Goal: Task Accomplishment & Management: Use online tool/utility

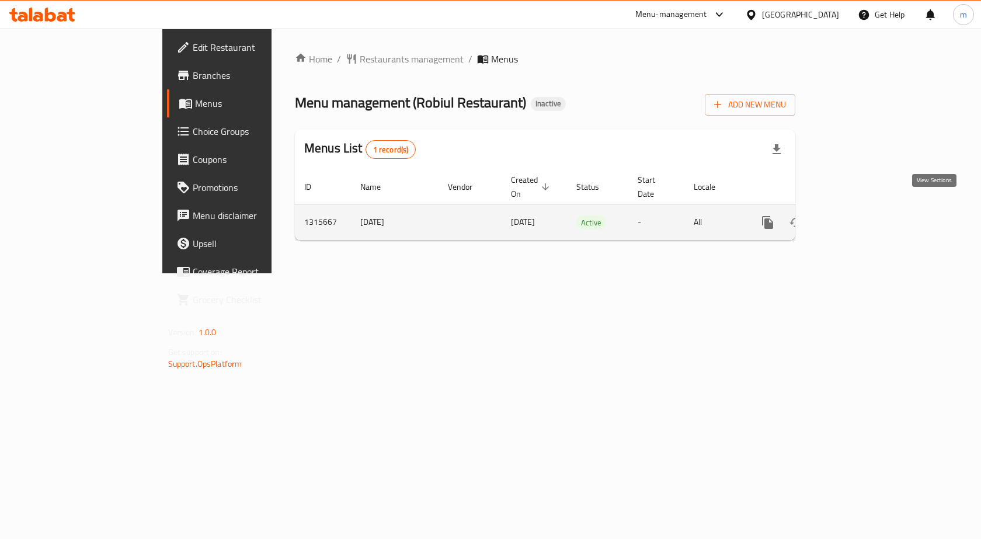
click at [858, 217] on icon "enhanced table" at bounding box center [852, 222] width 11 height 11
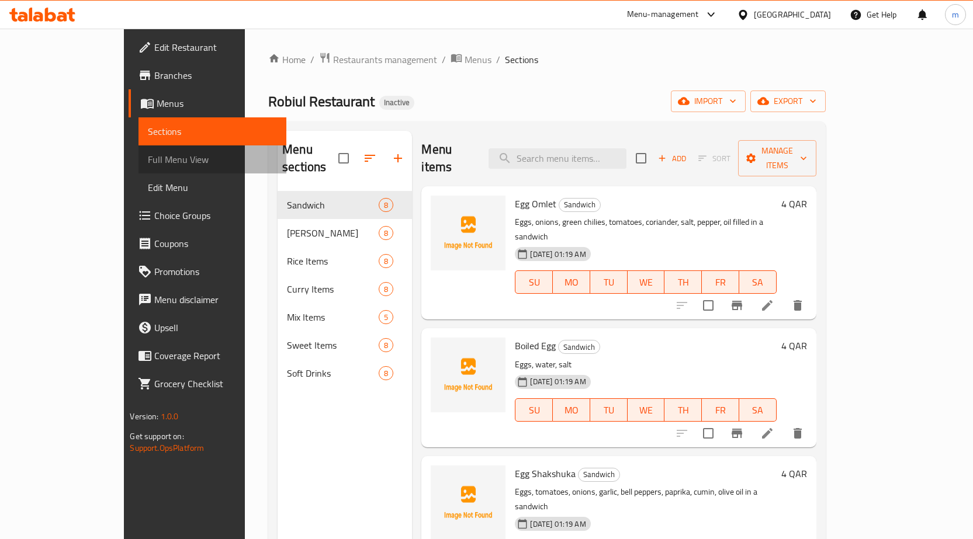
click at [148, 158] on span "Full Menu View" at bounding box center [212, 159] width 129 height 14
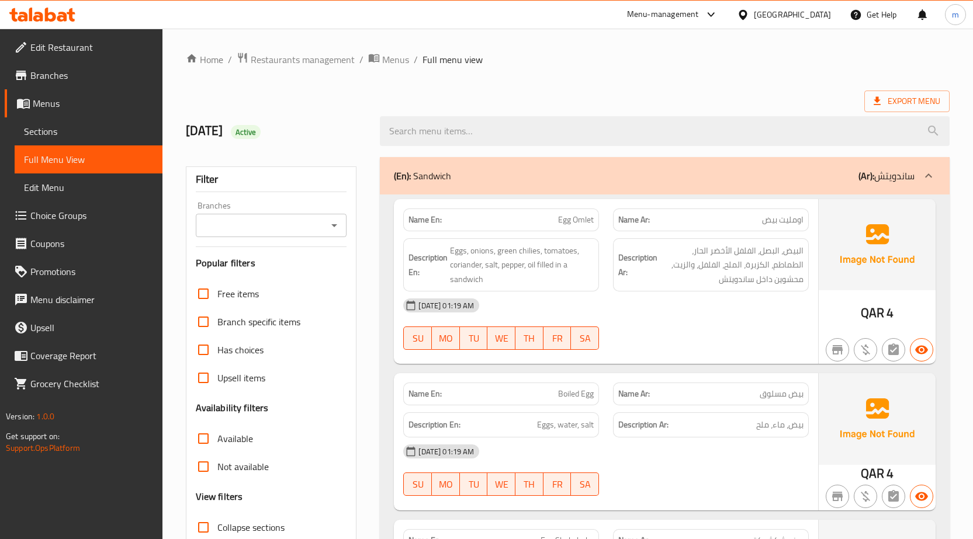
drag, startPoint x: 499, startPoint y: 180, endPoint x: 495, endPoint y: 290, distance: 110.5
click at [499, 180] on div "(En): Sandwich (Ar): ساندويتش" at bounding box center [654, 176] width 520 height 14
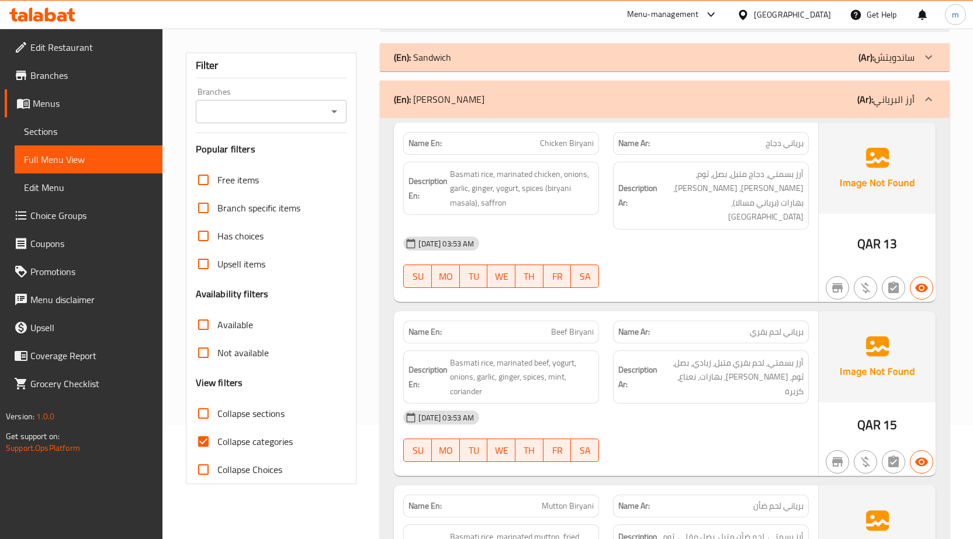
scroll to position [117, 0]
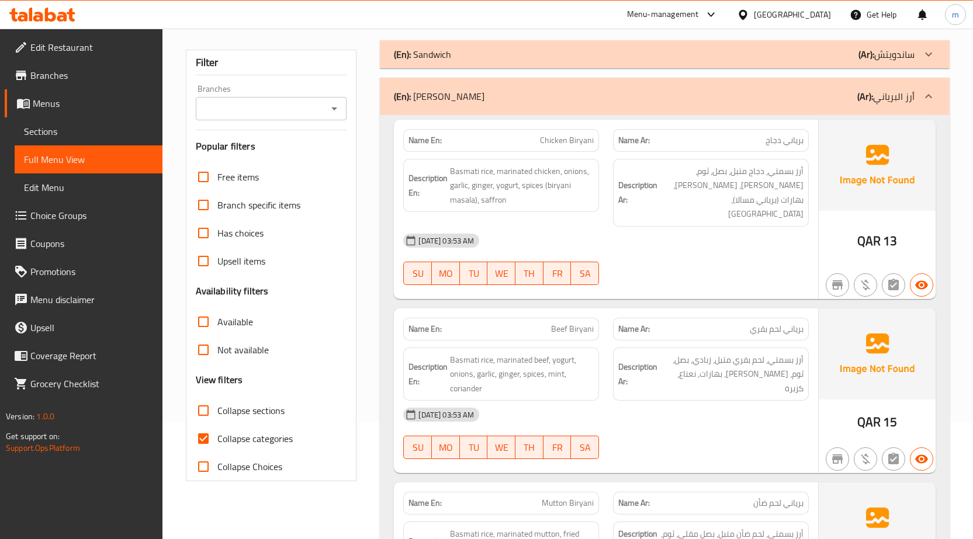
click at [546, 135] on span "Chicken Biryani" at bounding box center [567, 140] width 54 height 12
click at [468, 171] on span "Basmati rice, marinated chicken, onions, garlic, ginger, yogurt, spices (biryan…" at bounding box center [522, 185] width 144 height 43
click at [508, 170] on span "Basmati rice, marinated chicken, onions, garlic, ginger, yogurt, spices (biryan…" at bounding box center [522, 185] width 144 height 43
click at [545, 171] on span "Basmati rice, marinated chicken, onions, garlic, ginger, yogurt, spices (biryan…" at bounding box center [522, 185] width 144 height 43
click at [539, 172] on span "Basmati rice, marinated chicken, onions, garlic, ginger, yogurt, spices (biryan…" at bounding box center [522, 185] width 144 height 43
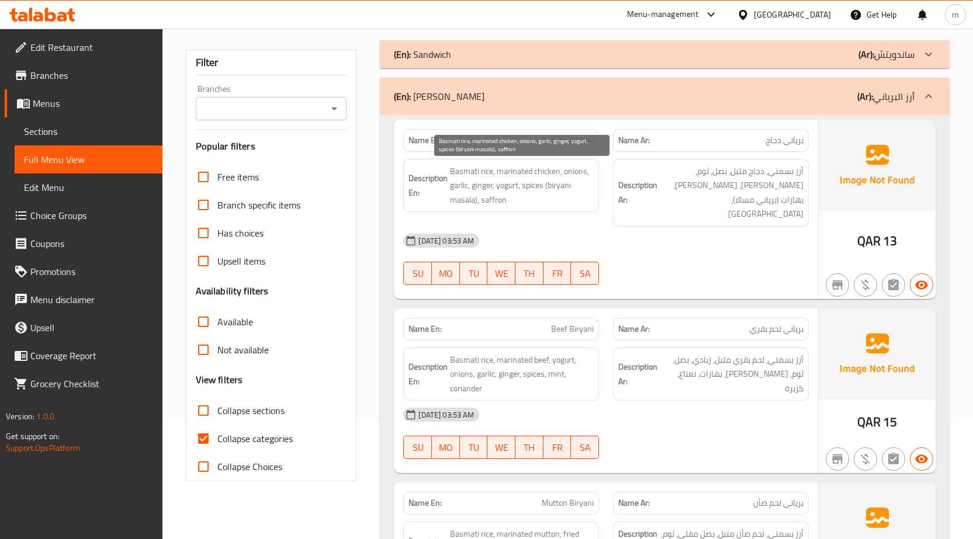
click at [575, 175] on span "Basmati rice, marinated chicken, onions, garlic, ginger, yogurt, spices (biryan…" at bounding box center [522, 185] width 144 height 43
click at [454, 184] on span "Basmati rice, marinated chicken, onions, garlic, ginger, yogurt, spices (biryan…" at bounding box center [522, 185] width 144 height 43
click at [484, 189] on span "Basmati rice, marinated chicken, onions, garlic, ginger, yogurt, spices (biryan…" at bounding box center [522, 185] width 144 height 43
click at [506, 188] on span "Basmati rice, marinated chicken, onions, garlic, ginger, yogurt, spices (biryan…" at bounding box center [522, 185] width 144 height 43
click at [531, 190] on span "Basmati rice, marinated chicken, onions, garlic, ginger, yogurt, spices (biryan…" at bounding box center [522, 185] width 144 height 43
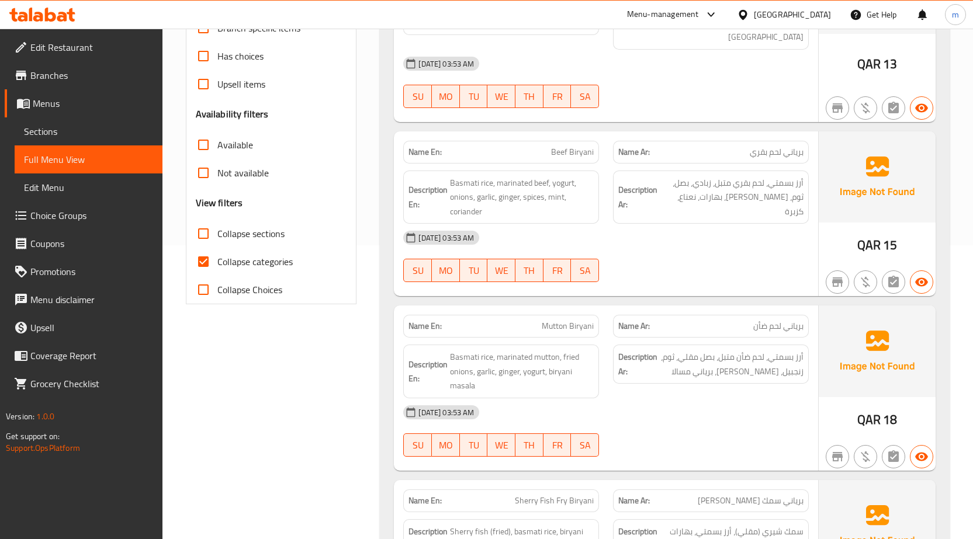
scroll to position [409, 0]
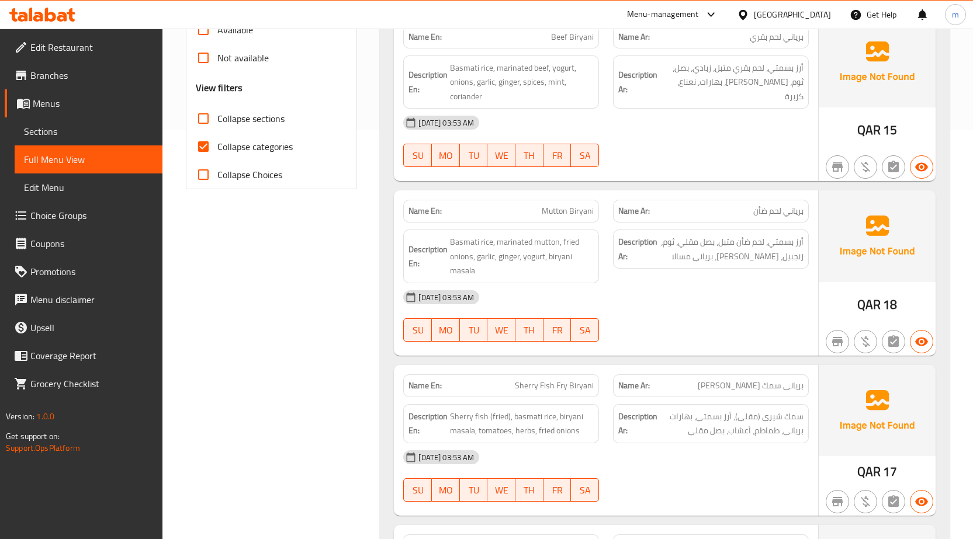
click at [547, 205] on span "Mutton Biryani" at bounding box center [568, 211] width 52 height 12
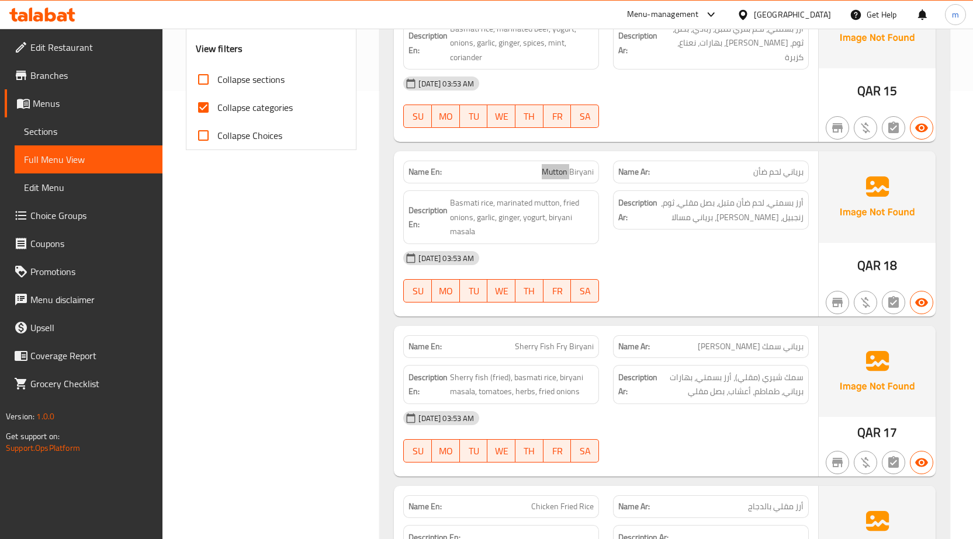
scroll to position [467, 0]
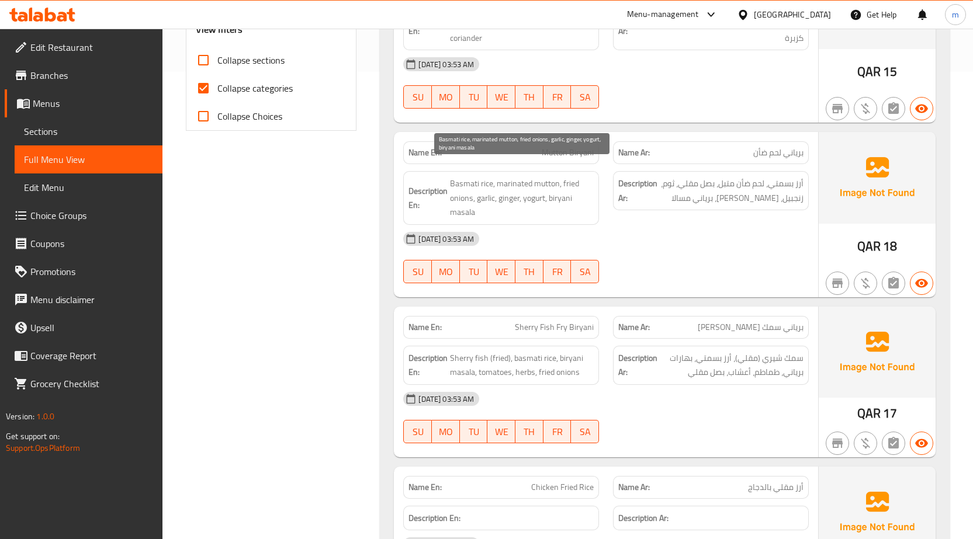
click at [511, 176] on span "Basmati rice, marinated mutton, fried onions, garlic, ginger, yogurt, biryani m…" at bounding box center [522, 197] width 144 height 43
click at [647, 280] on div "Name En: Mutton Biryani Name Ar: برياني لحم ضأن Description En: Basmati rice, m…" at bounding box center [606, 214] width 424 height 165
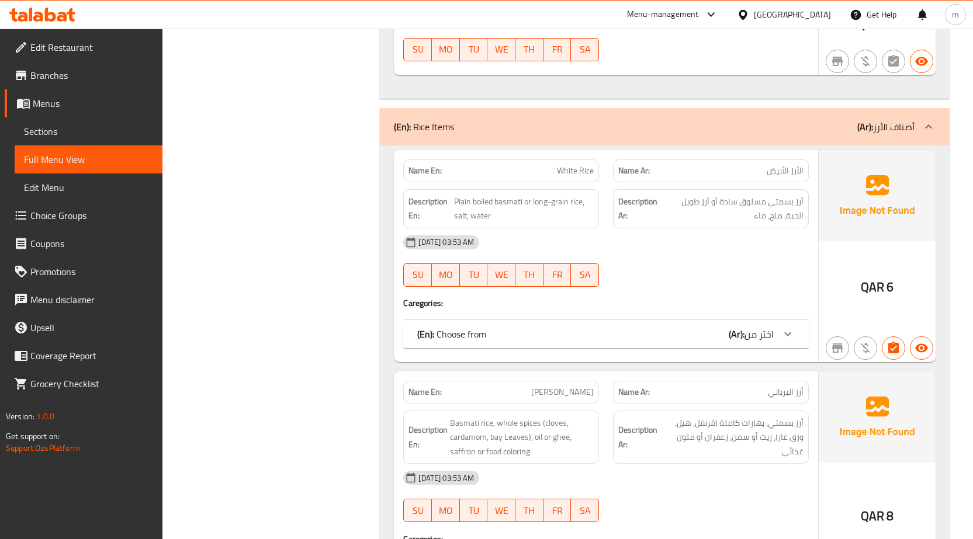
scroll to position [1460, 0]
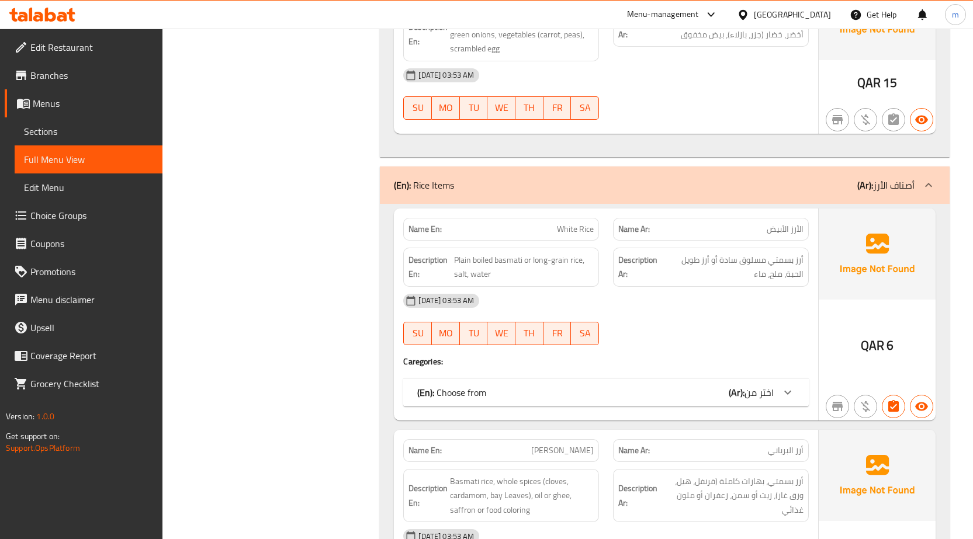
click at [645, 386] on div "(En): Choose from (Ar): اختر من" at bounding box center [595, 393] width 356 height 14
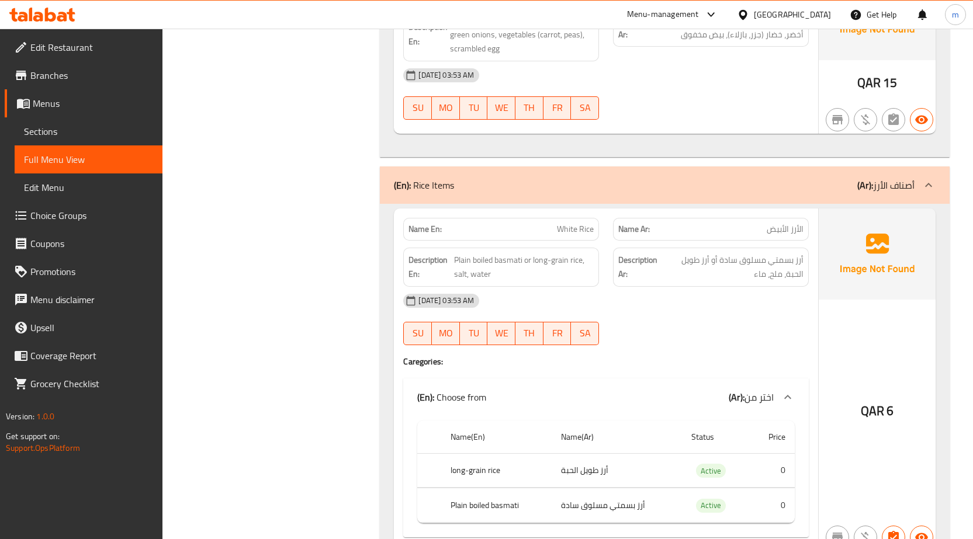
click at [652, 390] on div "(En): Choose from (Ar): اختر من" at bounding box center [595, 397] width 356 height 14
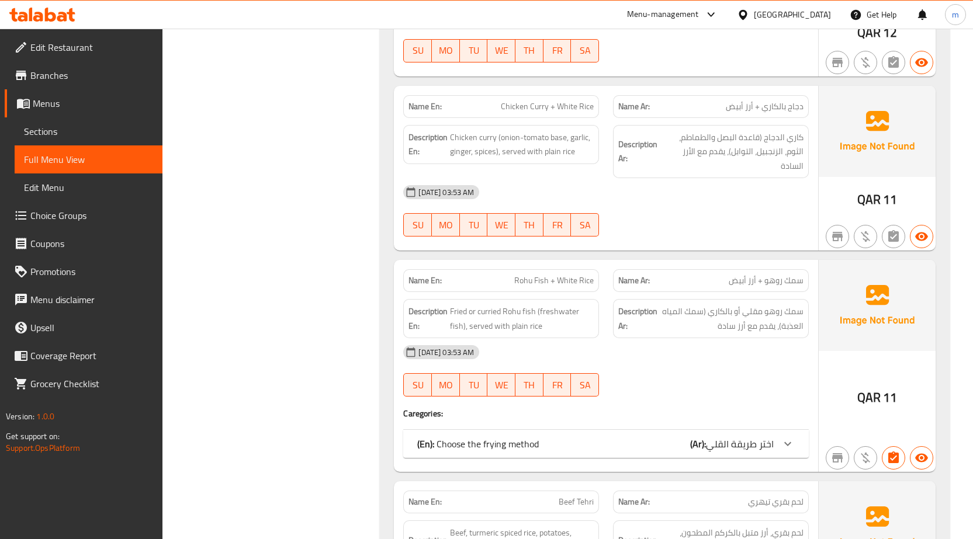
scroll to position [2220, 0]
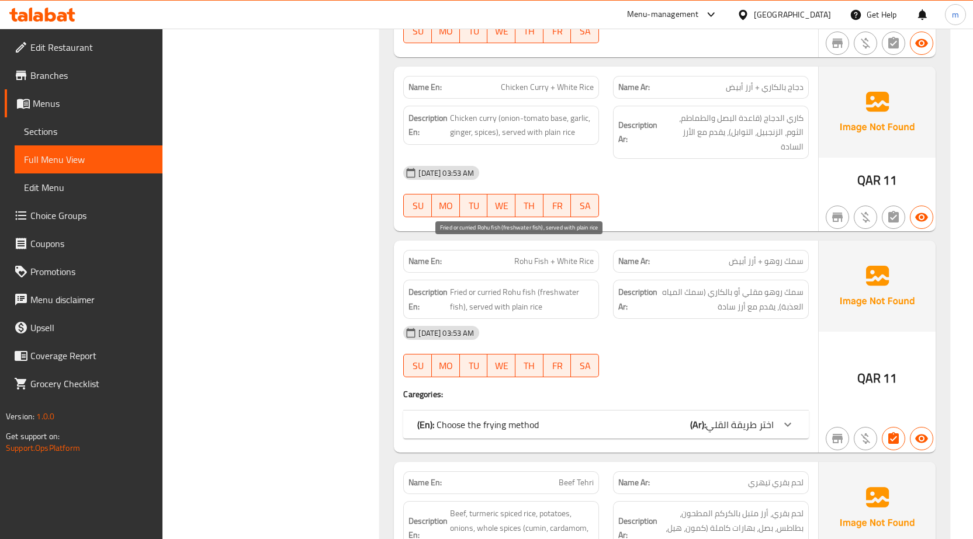
click at [560, 285] on span "Fried or curried Rohu fish (freshwater fish), served with plain rice" at bounding box center [522, 299] width 144 height 29
click at [568, 255] on span "Rohu Fish + White Rice" at bounding box center [553, 261] width 79 height 12
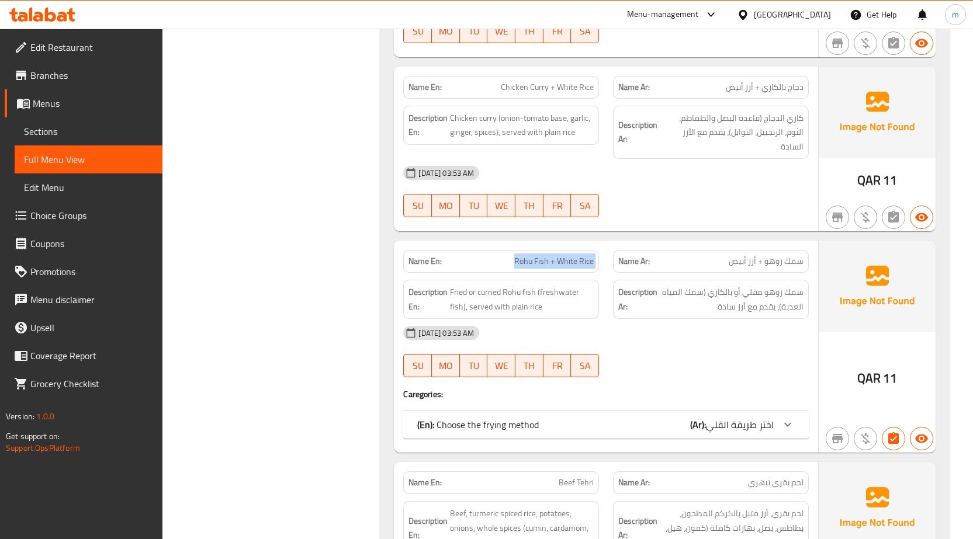
copy span "Rohu Fish + White Rice"
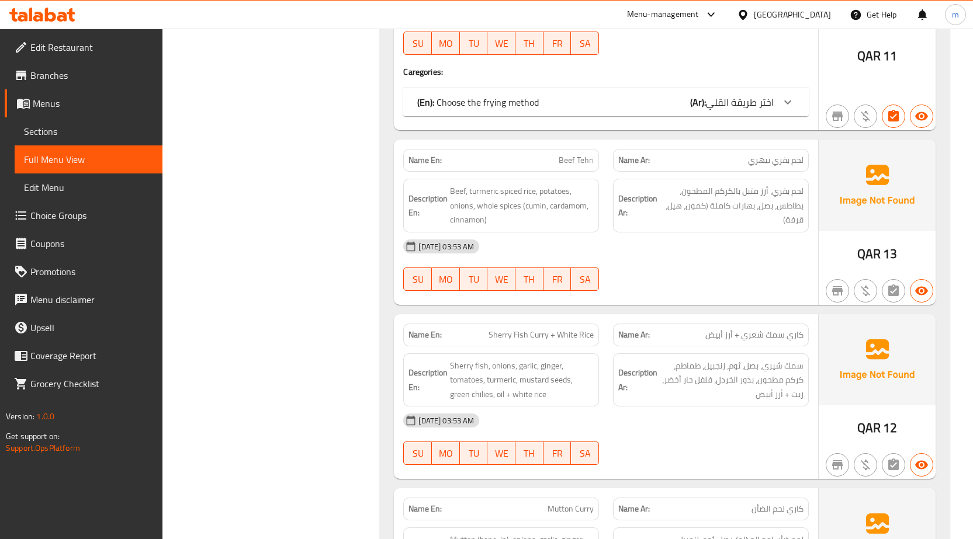
scroll to position [2570, 0]
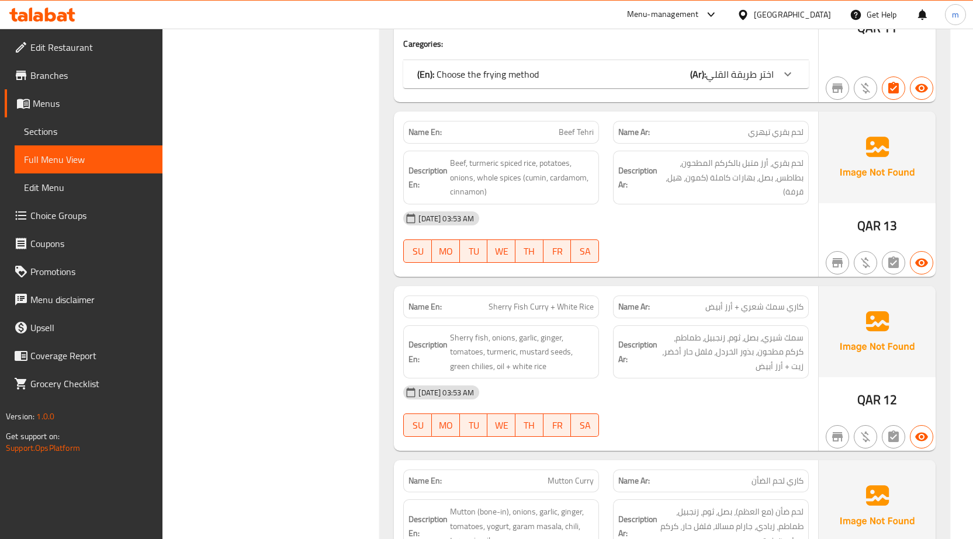
click at [508, 301] on span "Sherry Fish Curry + White Rice" at bounding box center [540, 307] width 105 height 12
copy span "Sherry Fish Curry + White Rice"
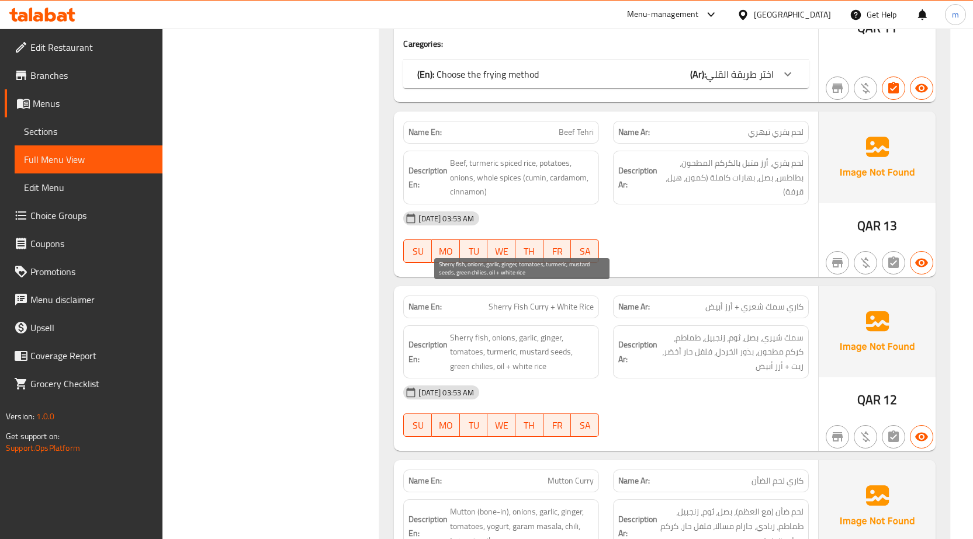
click at [484, 331] on span "Sherry fish, onions, garlic, ginger, tomatoes, turmeric, mustard seeds, green c…" at bounding box center [522, 352] width 144 height 43
click at [498, 331] on span "Sherry fish, onions, garlic, ginger, tomatoes, turmeric, mustard seeds, green c…" at bounding box center [522, 352] width 144 height 43
click at [520, 331] on span "Sherry fish, onions, garlic, ginger, tomatoes, turmeric, mustard seeds, green c…" at bounding box center [522, 352] width 144 height 43
click at [551, 331] on span "Sherry fish, onions, garlic, ginger, tomatoes, turmeric, mustard seeds, green c…" at bounding box center [522, 352] width 144 height 43
click at [471, 331] on span "Sherry fish, onions, garlic, ginger, tomatoes, turmeric, mustard seeds, green c…" at bounding box center [522, 352] width 144 height 43
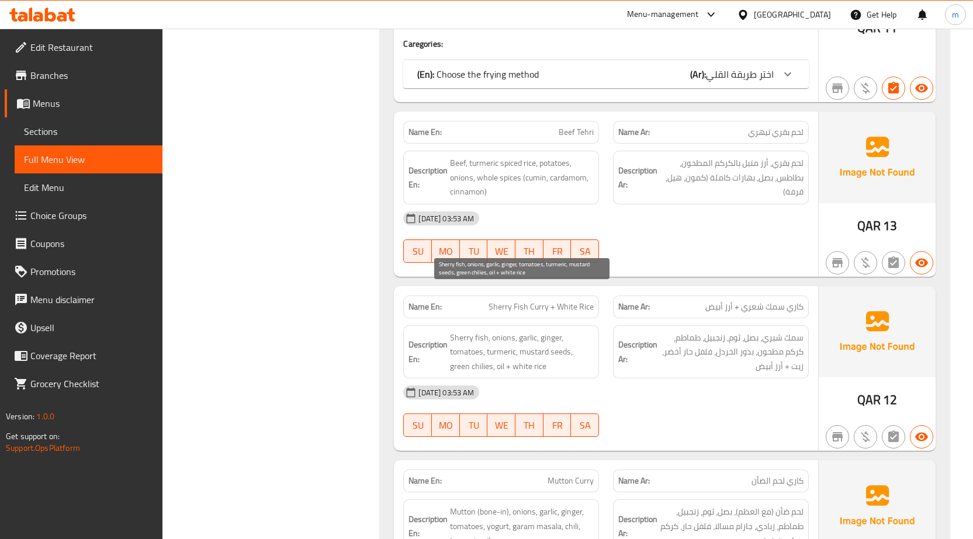
click at [510, 331] on span "Sherry fish, onions, garlic, ginger, tomatoes, turmeric, mustard seeds, green c…" at bounding box center [522, 352] width 144 height 43
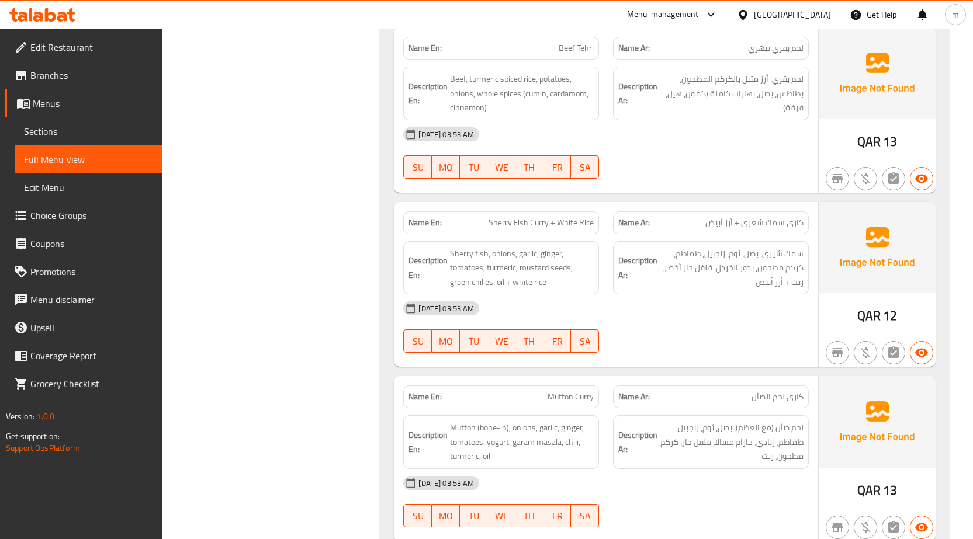
scroll to position [2746, 0]
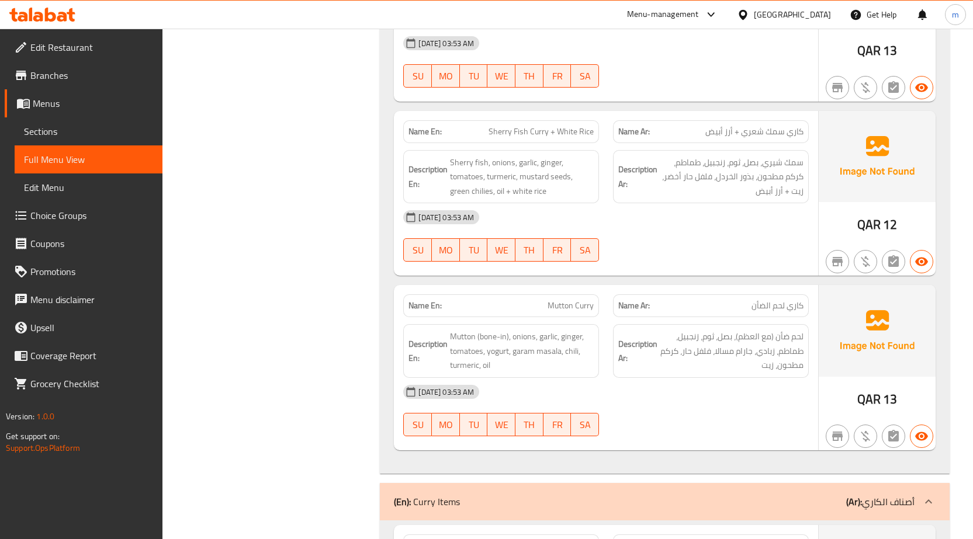
click at [564, 300] on span "Mutton Curry" at bounding box center [570, 306] width 46 height 12
copy span "Mutton Curry"
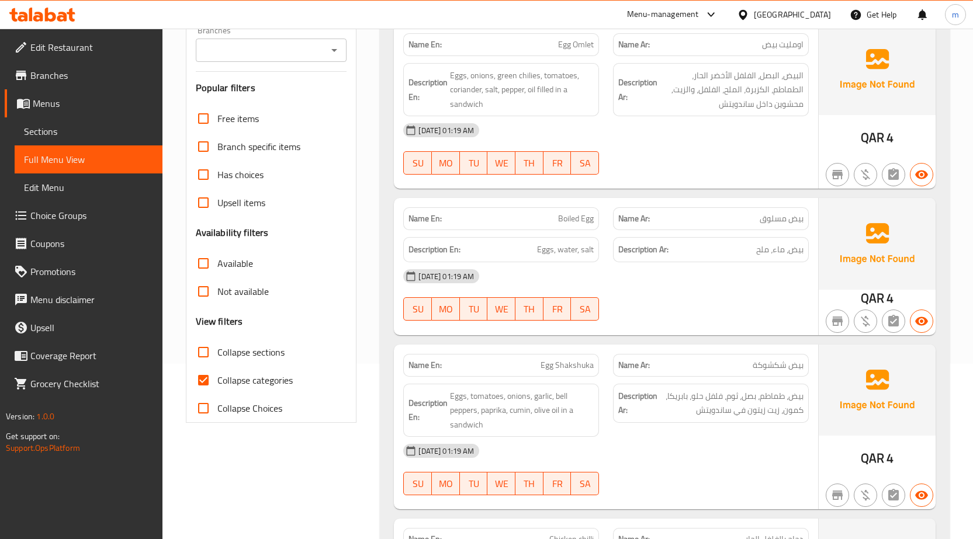
scroll to position [4195, 0]
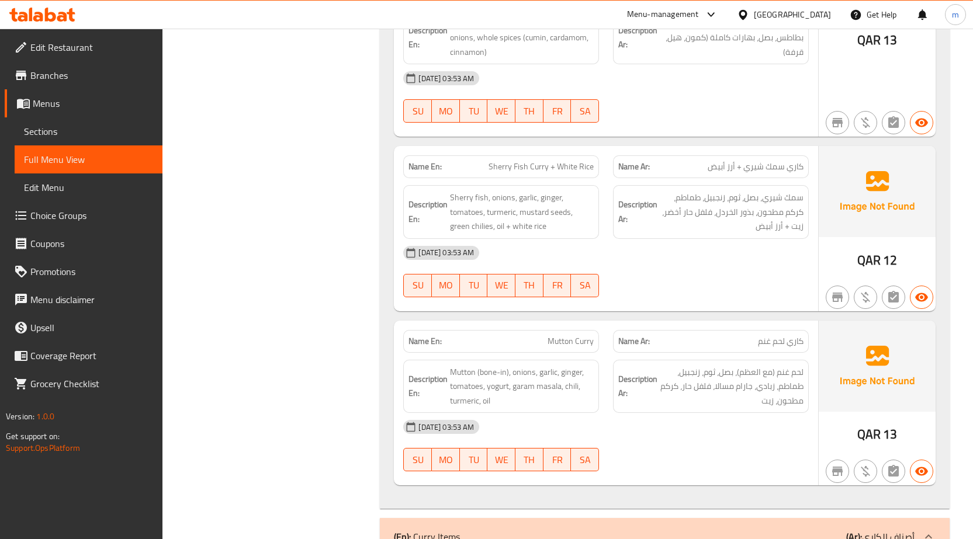
click at [663, 323] on div "Name Ar: كاري لحم غنم" at bounding box center [711, 341] width 210 height 37
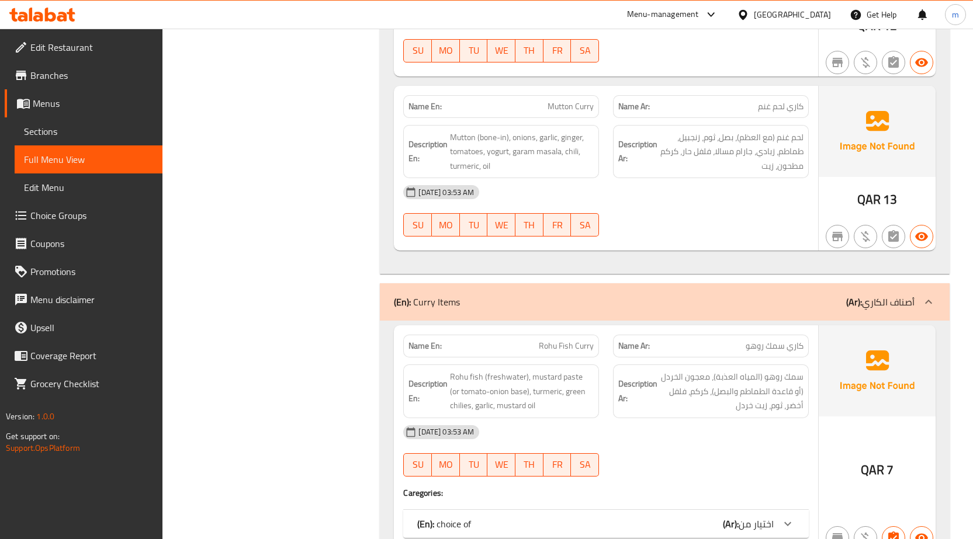
scroll to position [4487, 0]
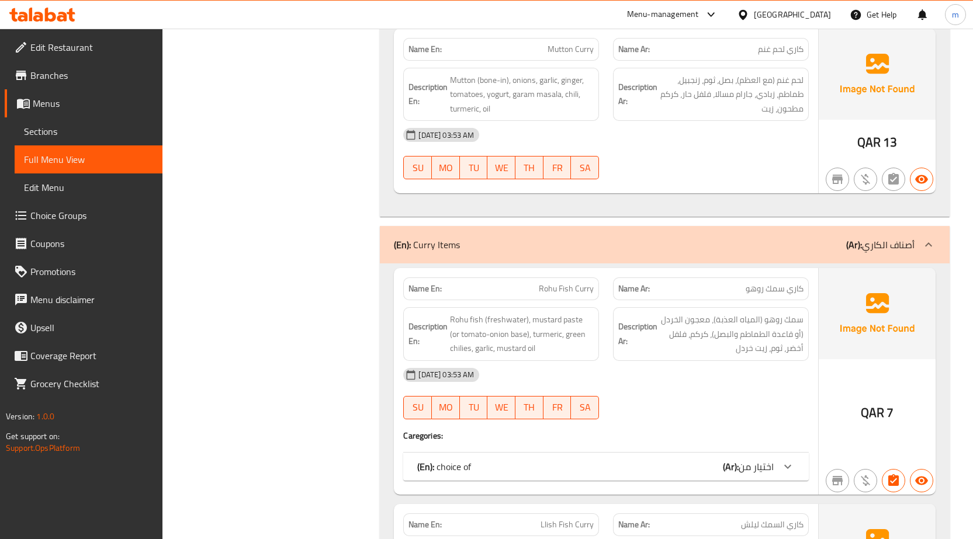
click at [550, 283] on span "Rohu Fish Curry" at bounding box center [566, 289] width 55 height 12
copy span "Rohu Fish Curry"
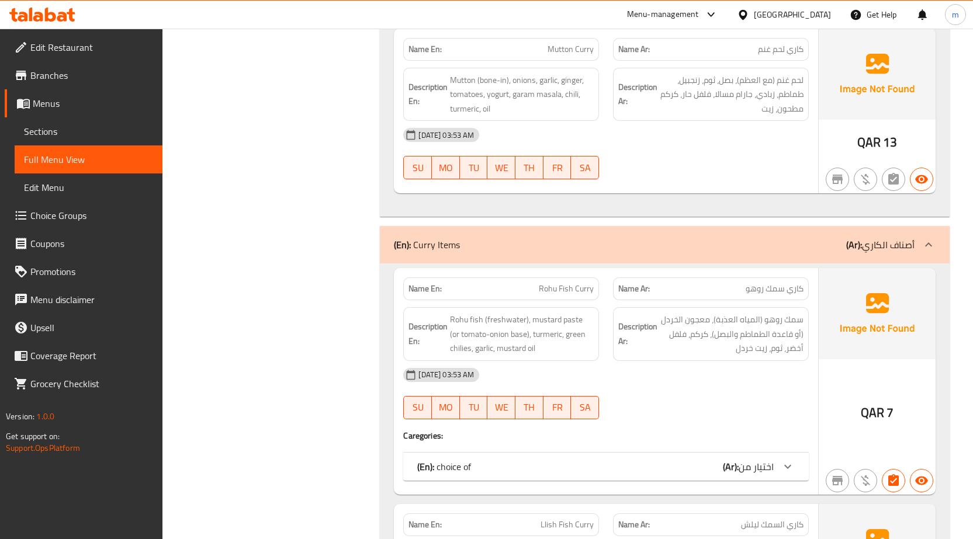
click at [558, 283] on span "Rohu Fish Curry" at bounding box center [566, 289] width 55 height 12
copy span "Rohu Fish Curry"
click at [540, 313] on span "Rohu fish (freshwater), mustard paste (or tomato-onion base), turmeric, green c…" at bounding box center [522, 334] width 144 height 43
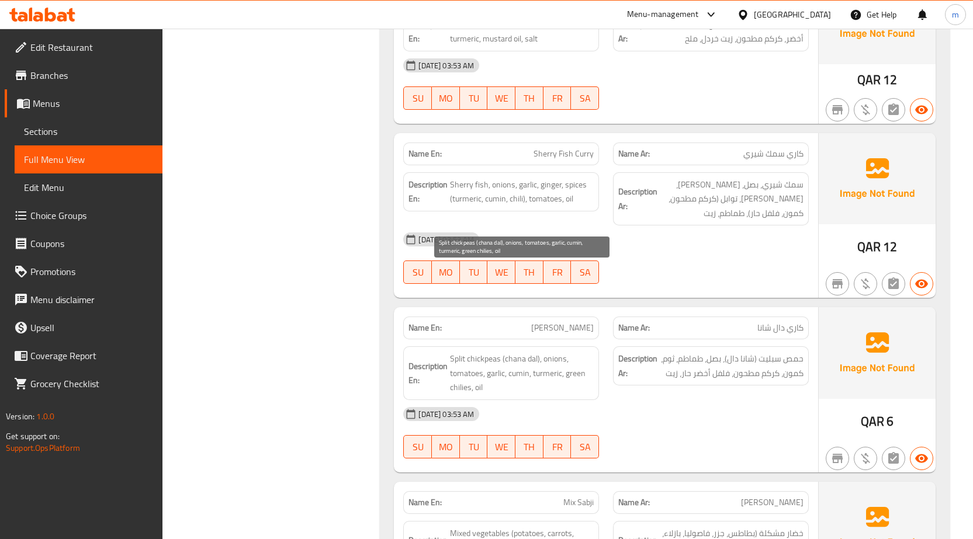
scroll to position [5129, 0]
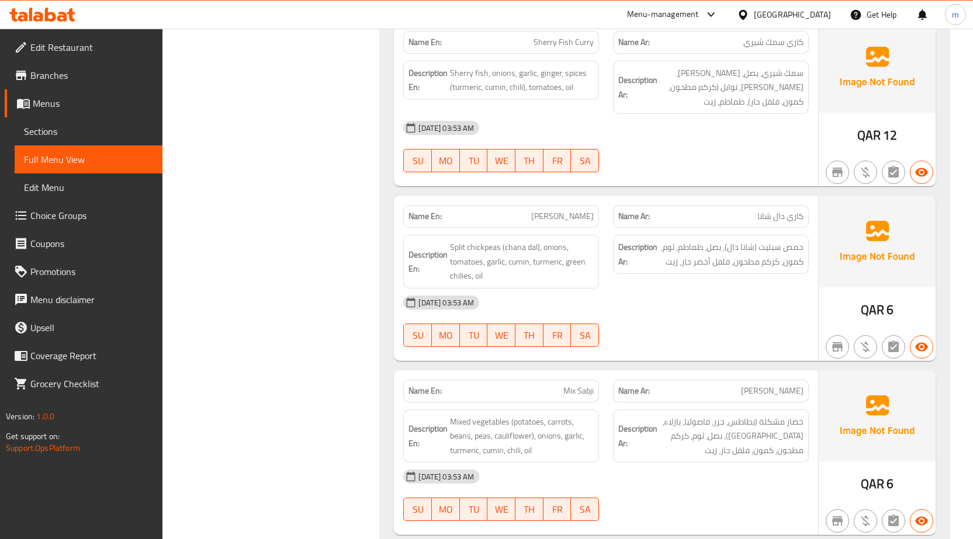
click at [579, 385] on span "Mix Sabji" at bounding box center [578, 391] width 30 height 12
copy span "Mix Sabji"
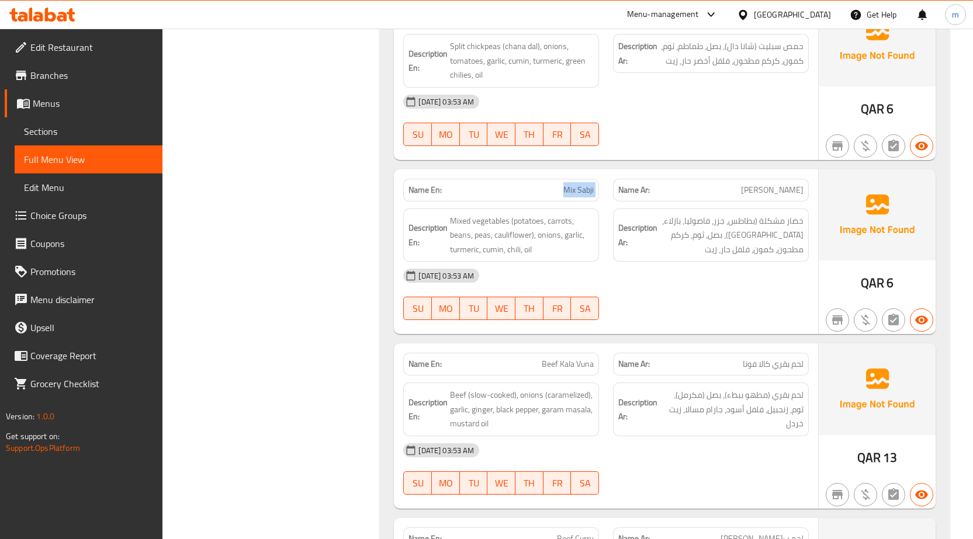
scroll to position [5363, 0]
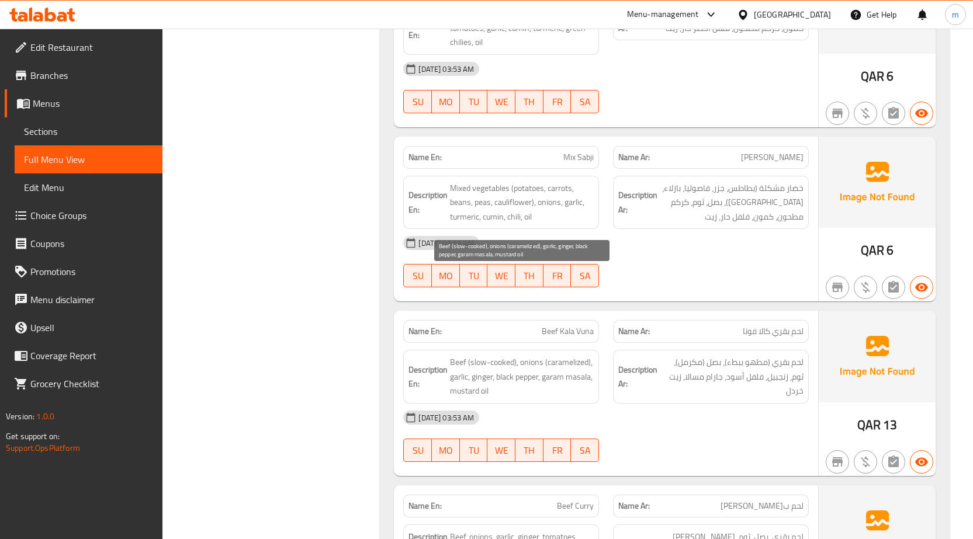
click at [538, 355] on span "Beef (slow-cooked), onions (caramelized), garlic, ginger, black pepper, garam m…" at bounding box center [522, 376] width 144 height 43
click at [561, 355] on span "Beef (slow-cooked), onions (caramelized), garlic, ginger, black pepper, garam m…" at bounding box center [522, 376] width 144 height 43
click at [456, 355] on span "Beef (slow-cooked), onions (caramelized), garlic, ginger, black pepper, garam m…" at bounding box center [522, 376] width 144 height 43
click at [481, 355] on span "Beef (slow-cooked), onions (caramelized), garlic, ginger, black pepper, garam m…" at bounding box center [522, 376] width 144 height 43
click at [507, 355] on span "Beef (slow-cooked), onions (caramelized), garlic, ginger, black pepper, garam m…" at bounding box center [522, 376] width 144 height 43
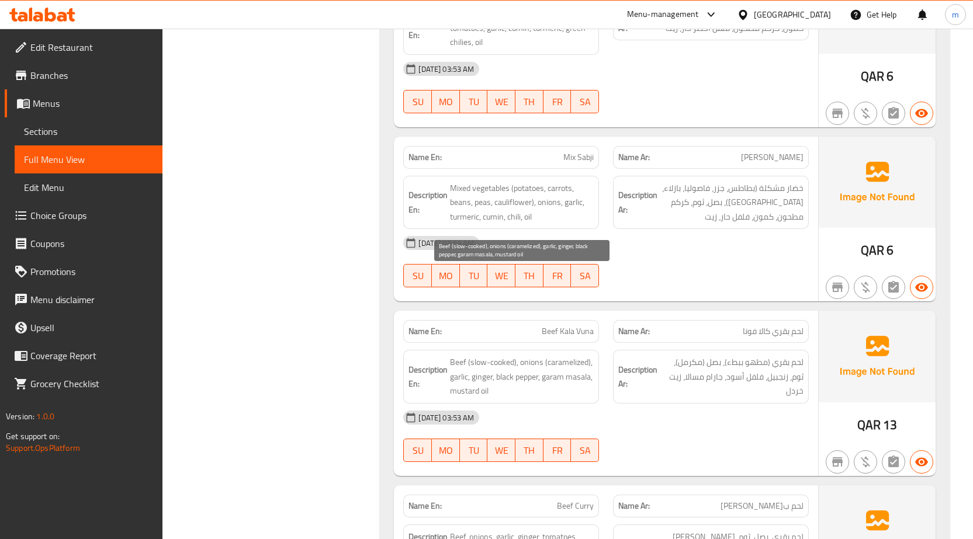
click at [558, 355] on span "Beef (slow-cooked), onions (caramelized), garlic, ginger, black pepper, garam m…" at bounding box center [522, 376] width 144 height 43
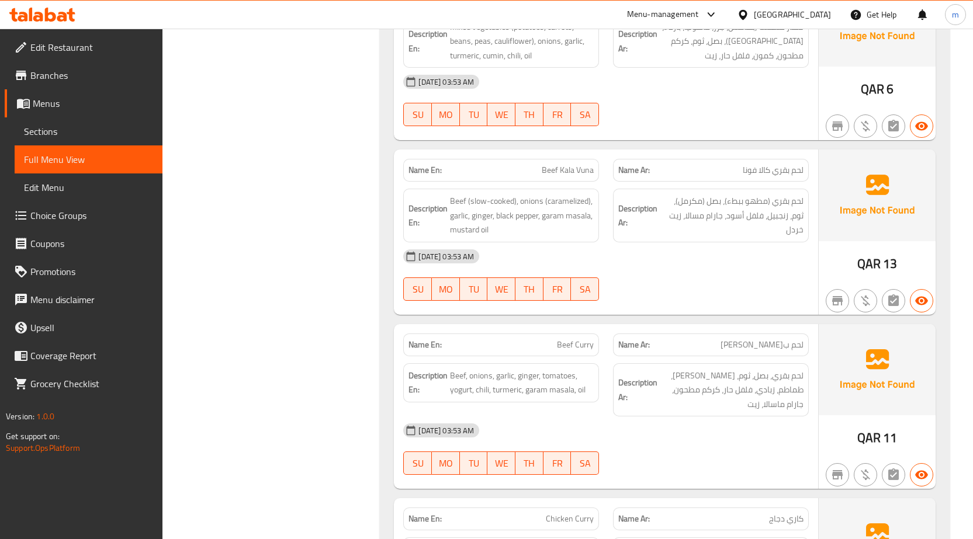
scroll to position [5538, 0]
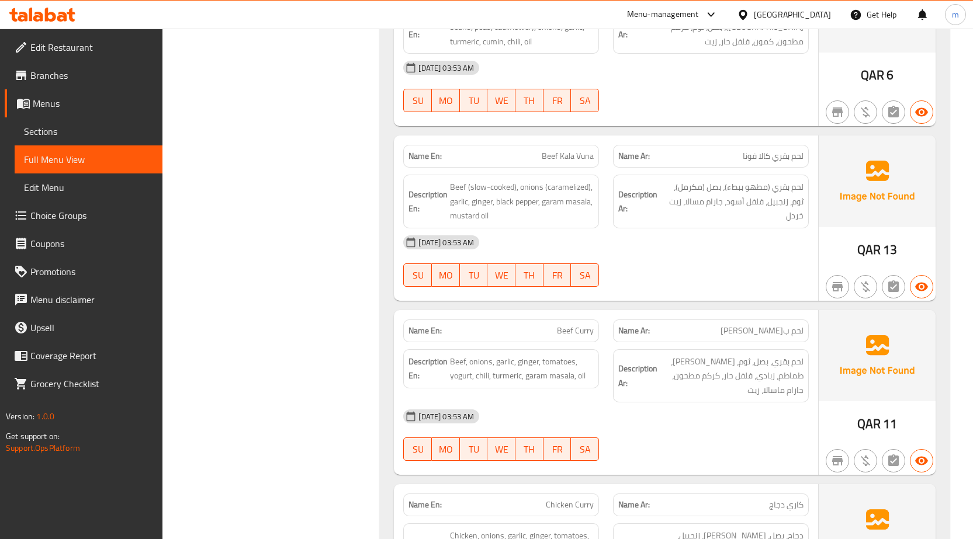
click at [508, 342] on div "Description En: Beef, onions, garlic, ginger, tomatoes, yogurt, chili, turmeric…" at bounding box center [501, 376] width 210 height 68
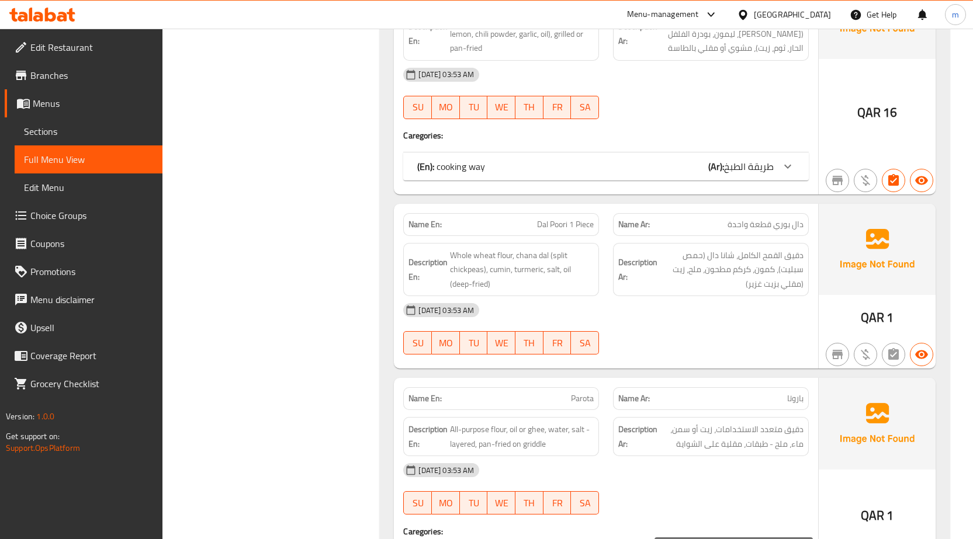
scroll to position [6473, 0]
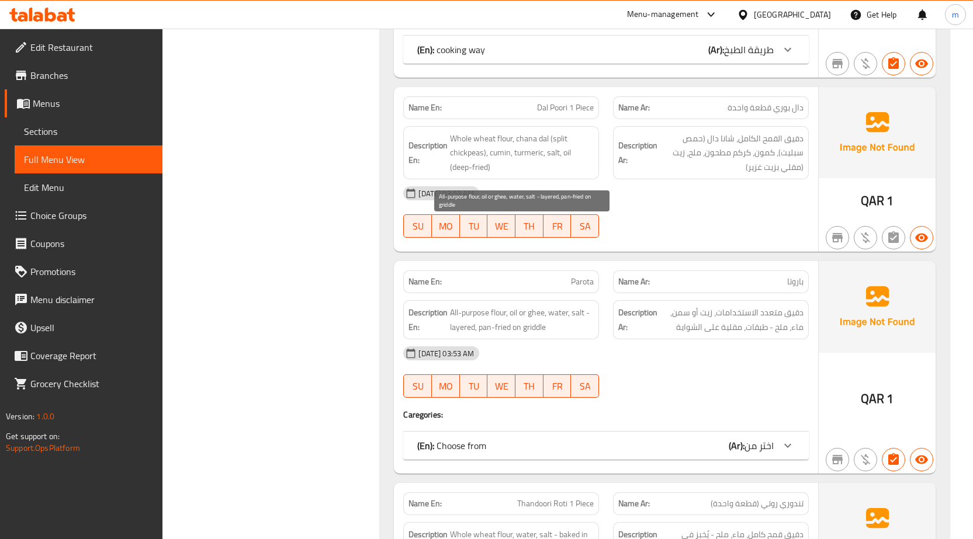
click at [564, 306] on span "All-purpose flour, oil or ghee, water, salt - layered, pan-fried on griddle" at bounding box center [522, 320] width 144 height 29
click at [577, 306] on span "All-purpose flour, oil or ghee, water, salt - layered, pan-fried on griddle" at bounding box center [522, 320] width 144 height 29
click at [462, 306] on span "All-purpose flour, oil or ghee, water, salt - layered, pan-fried on griddle" at bounding box center [522, 320] width 144 height 29
click at [574, 276] on span "Parota" at bounding box center [582, 282] width 23 height 12
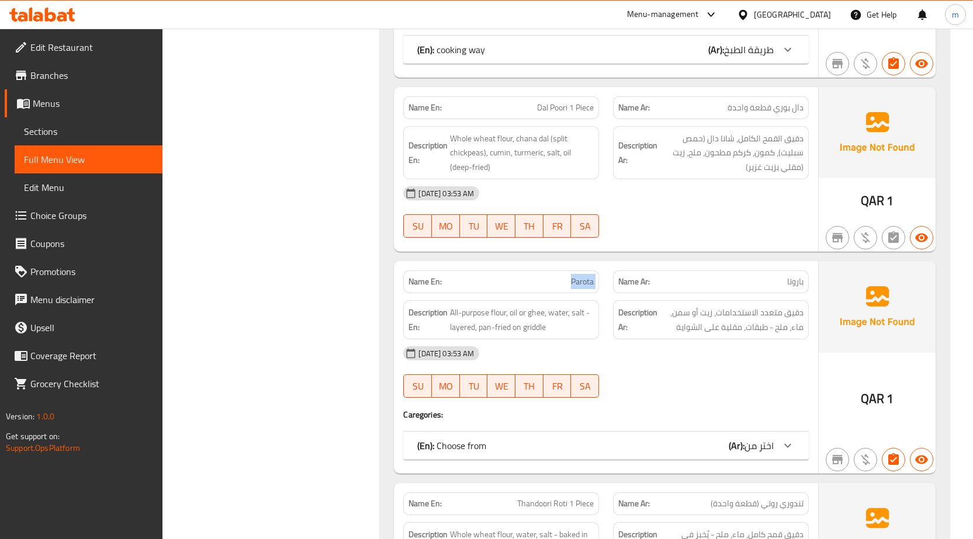
click at [574, 276] on span "Parota" at bounding box center [582, 282] width 23 height 12
copy span "Parota"
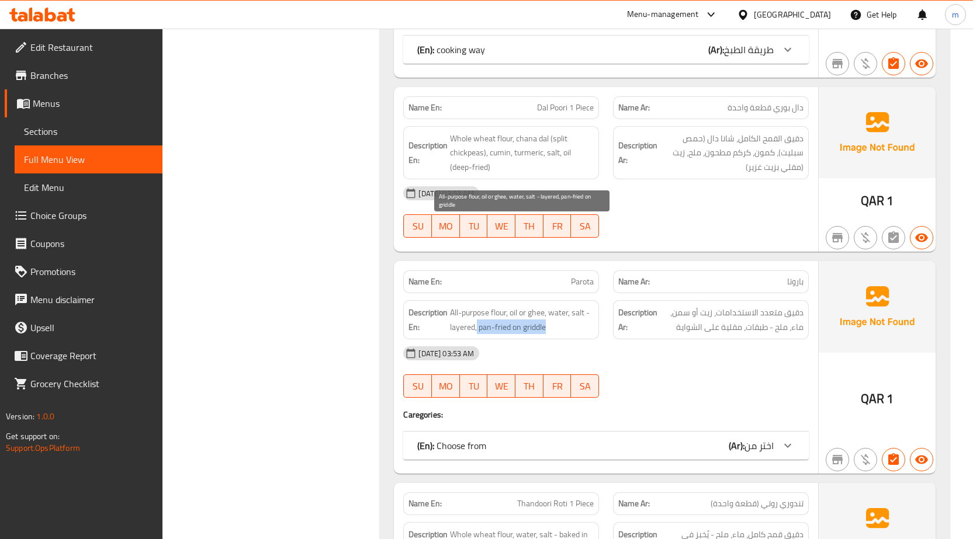
drag, startPoint x: 477, startPoint y: 243, endPoint x: 546, endPoint y: 243, distance: 69.5
click at [546, 306] on span "All-purpose flour, oil or ghee, water, salt - layered, pan-fried on griddle" at bounding box center [522, 320] width 144 height 29
copy span "pan-fried on griddle"
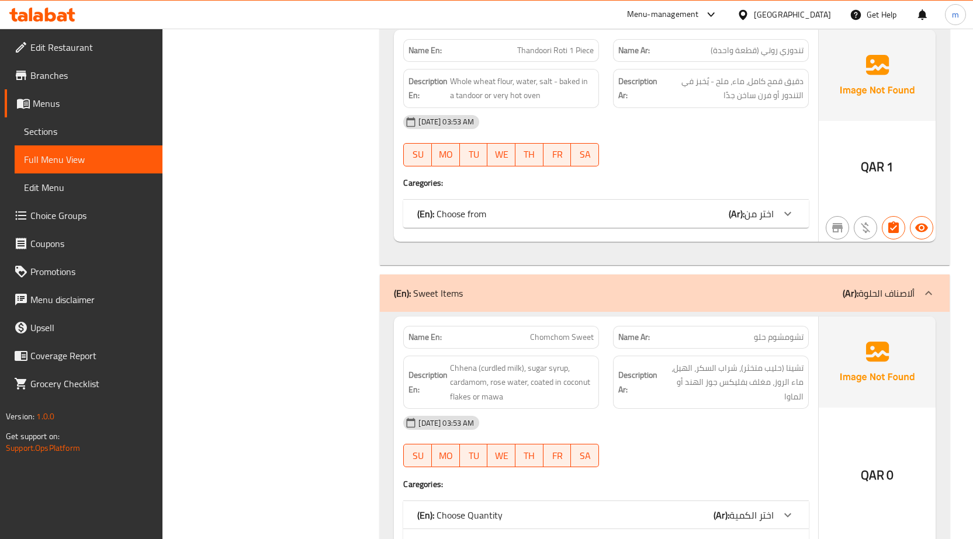
scroll to position [7057, 0]
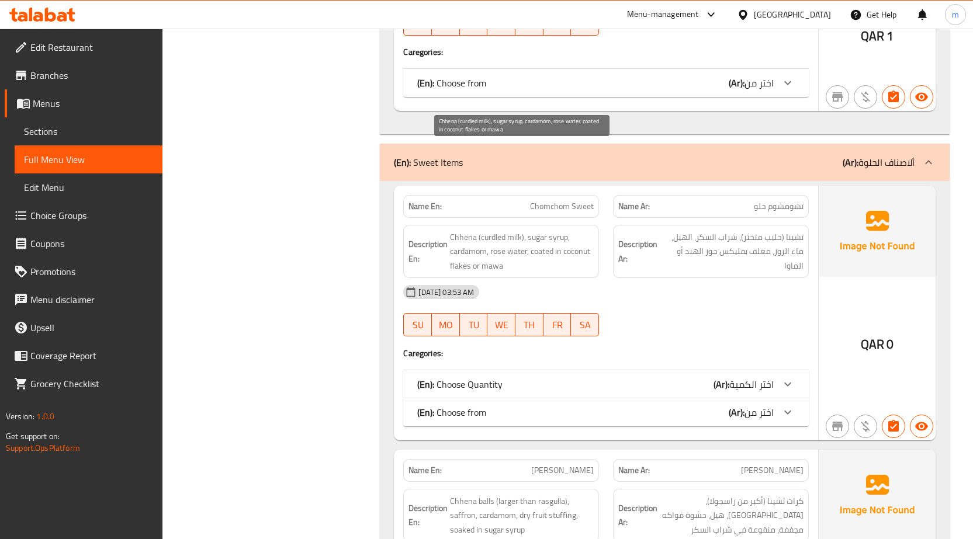
click at [542, 230] on span "Chhena (curdled milk), sugar syrup, cardamom, rose water, coated in coconut fla…" at bounding box center [522, 251] width 144 height 43
copy span "coated"
click at [576, 200] on span "Chomchom Sweet" at bounding box center [562, 206] width 64 height 12
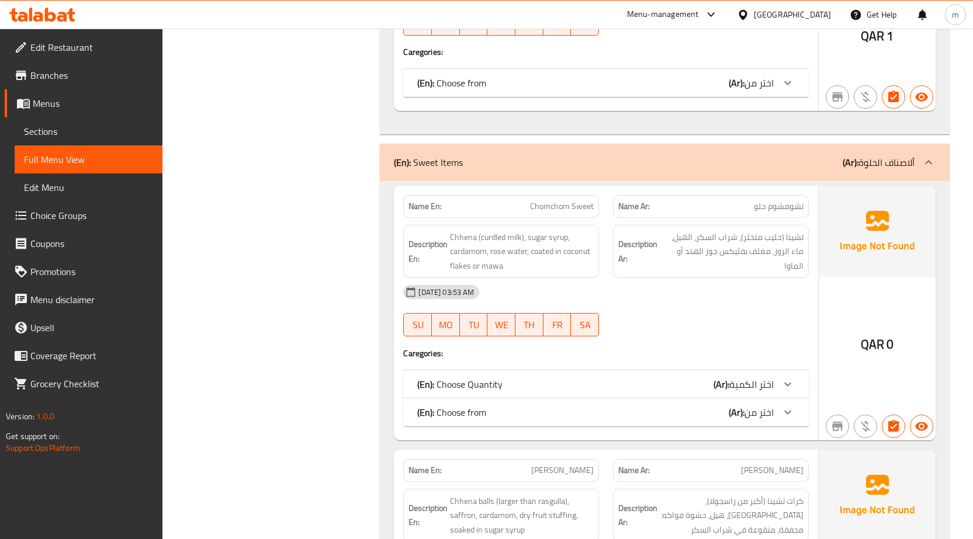
click at [563, 200] on span "Chomchom Sweet" at bounding box center [562, 206] width 64 height 12
copy span "Chomchom Sweet"
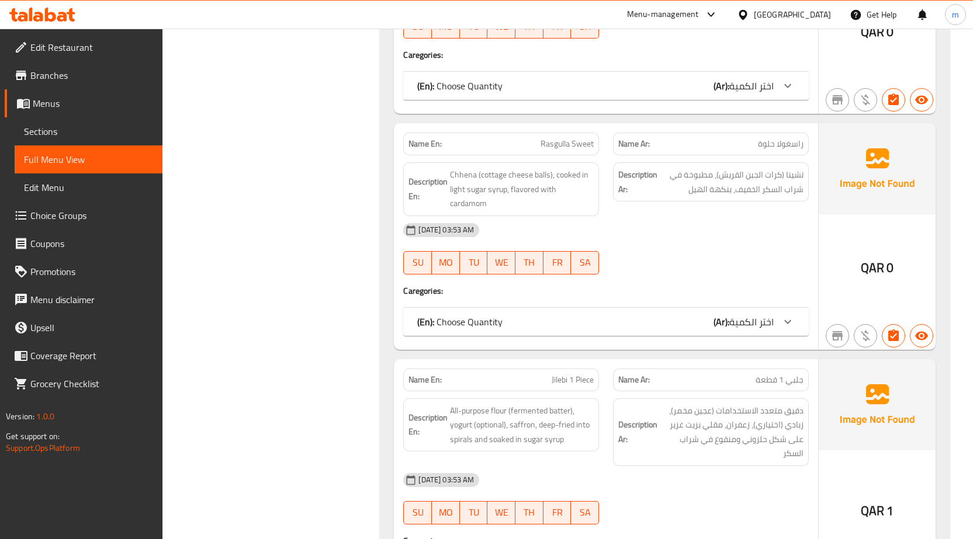
scroll to position [7992, 0]
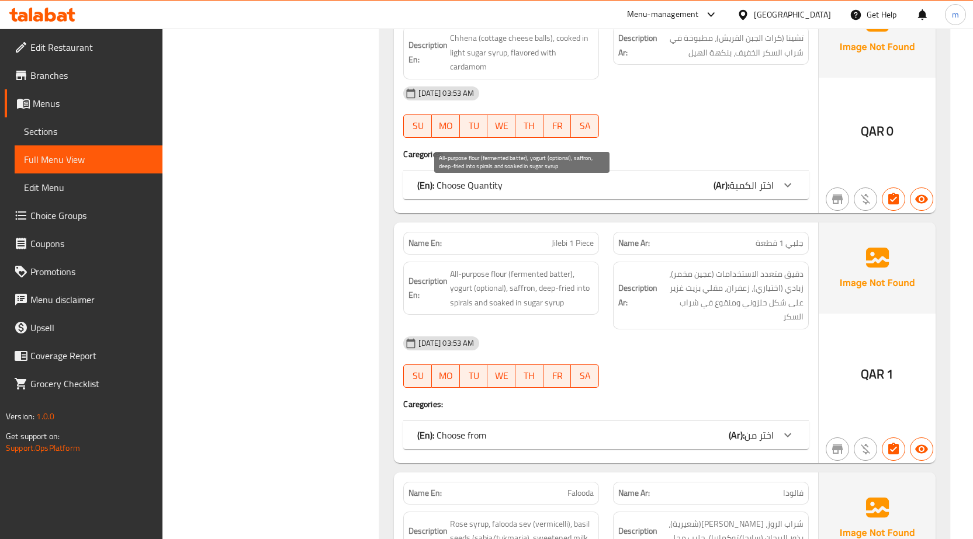
click at [462, 267] on span "All-purpose flour (fermented batter), yogurt (optional), saffron, deep-fried in…" at bounding box center [522, 288] width 144 height 43
click at [491, 267] on span "All-purpose flour (fermented batter), yogurt (optional), saffron, deep-fried in…" at bounding box center [522, 288] width 144 height 43
click at [747, 426] on span "اختر من" at bounding box center [758, 435] width 29 height 18
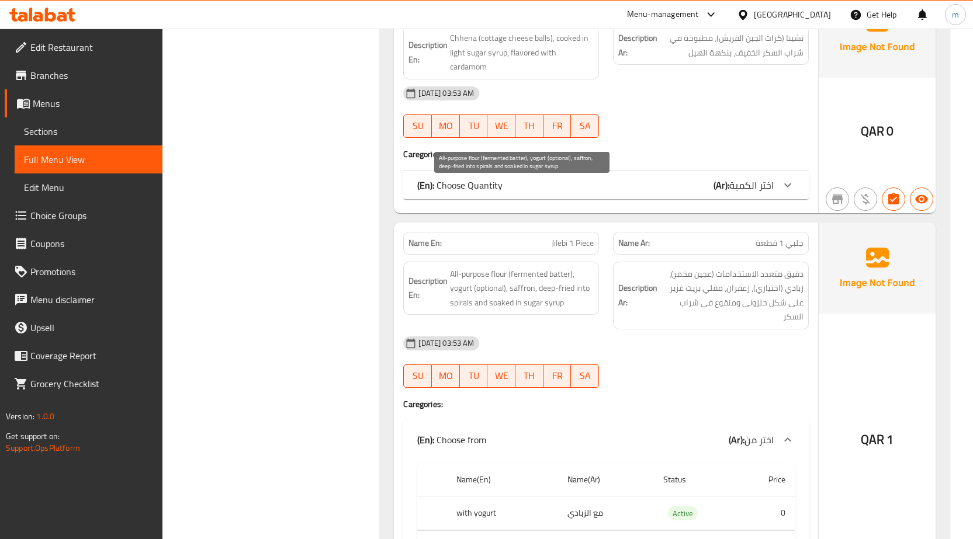
click at [526, 267] on span "All-purpose flour (fermented batter), yogurt (optional), saffron, deep-fried in…" at bounding box center [522, 288] width 144 height 43
click at [550, 267] on span "All-purpose flour (fermented batter), yogurt (optional), saffron, deep-fried in…" at bounding box center [522, 288] width 144 height 43
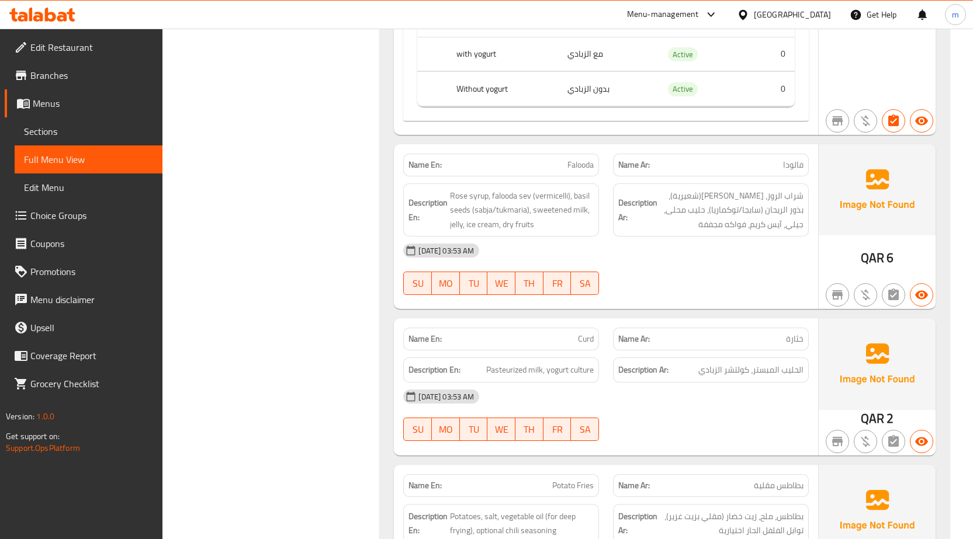
scroll to position [8459, 0]
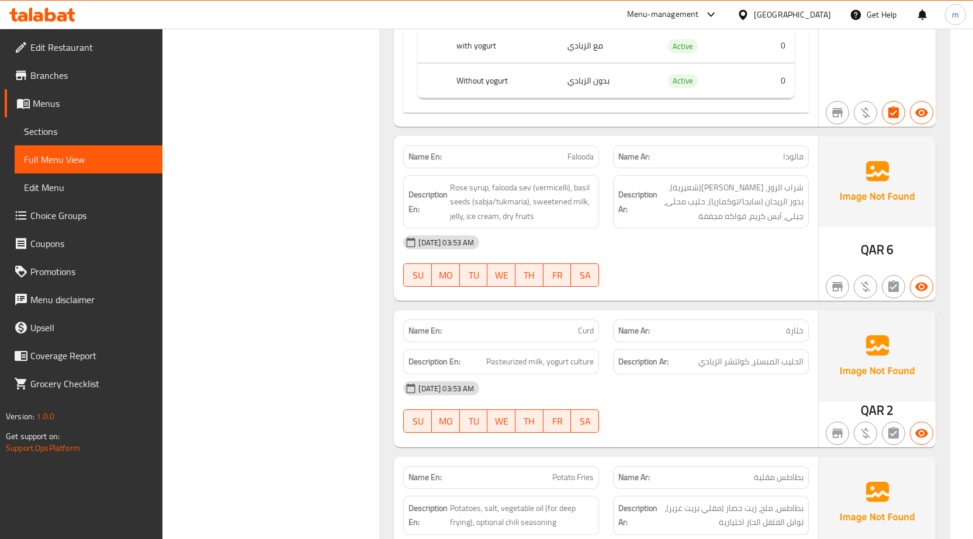
drag, startPoint x: 578, startPoint y: 73, endPoint x: 572, endPoint y: 70, distance: 6.3
click at [572, 151] on span "Falooda" at bounding box center [580, 157] width 26 height 12
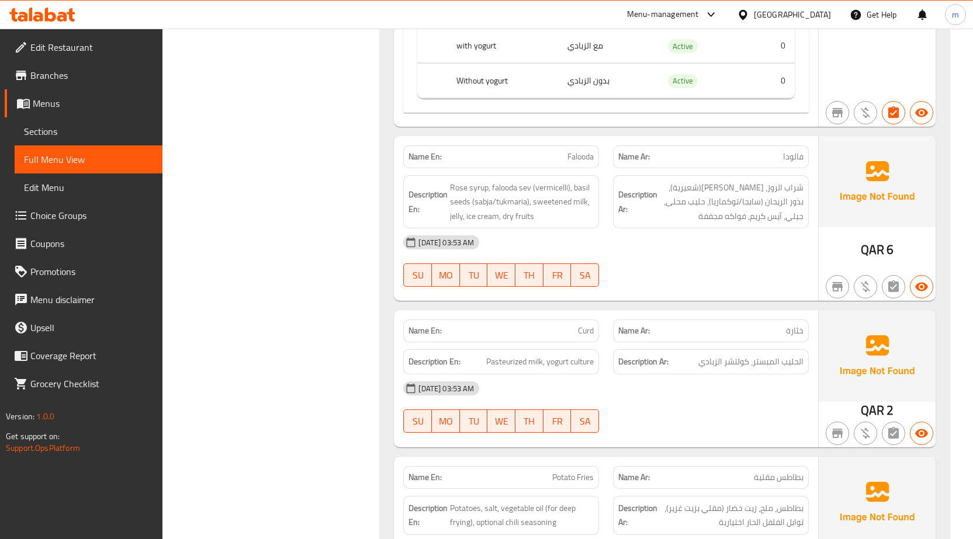
click at [587, 325] on span "Curd" at bounding box center [586, 331] width 16 height 12
copy span "Curd"
click at [678, 310] on div "Name En: Curd Name Ar: خثارة Description En: Pasteurized milk, yogurt culture D…" at bounding box center [606, 378] width 424 height 137
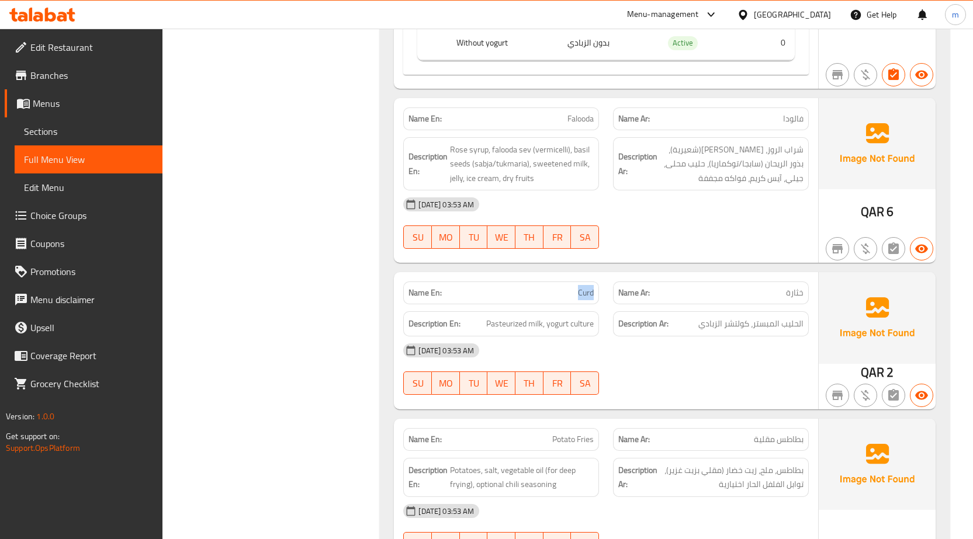
scroll to position [8518, 0]
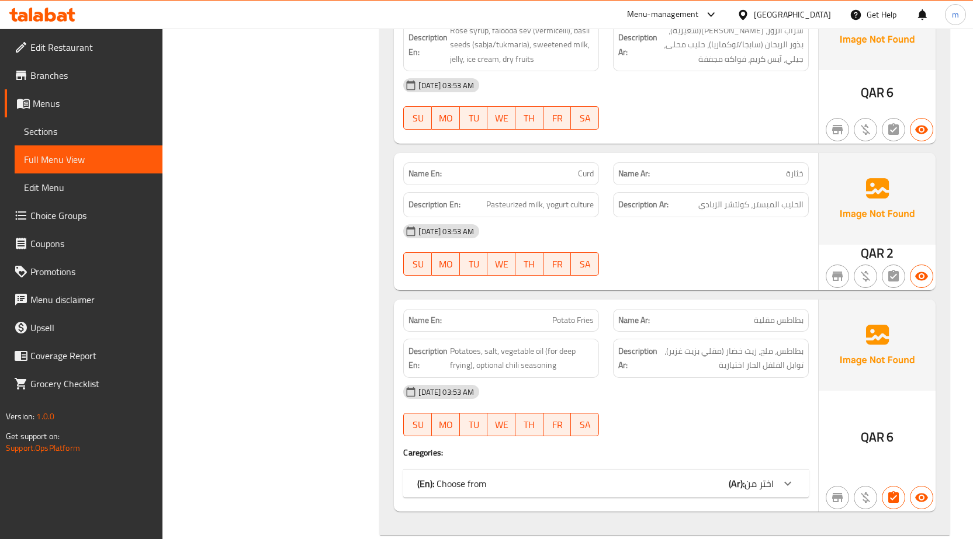
scroll to position [8634, 0]
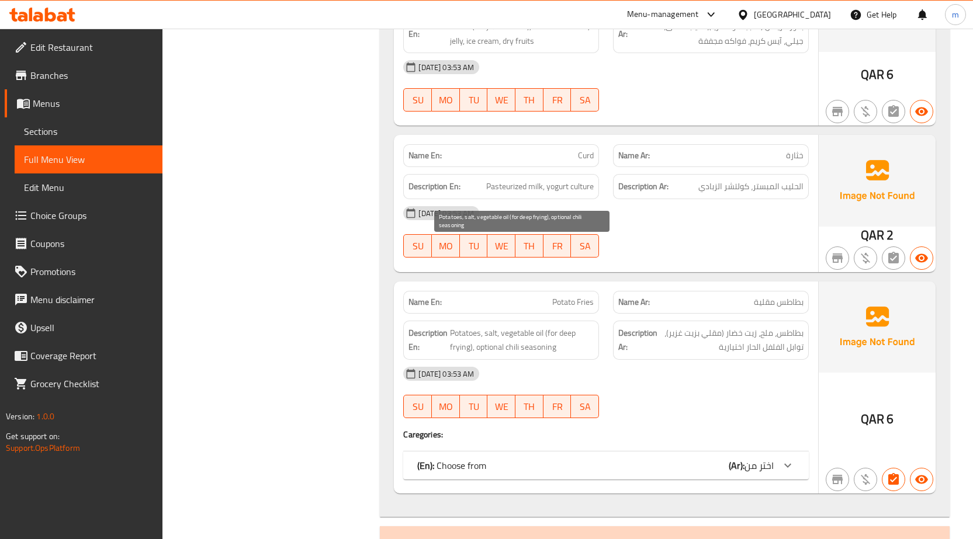
click at [516, 326] on span "Potatoes, salt, vegetable oil (for deep frying), optional chili seasoning" at bounding box center [522, 340] width 144 height 29
click at [568, 296] on span "Potato Fries" at bounding box center [572, 302] width 41 height 12
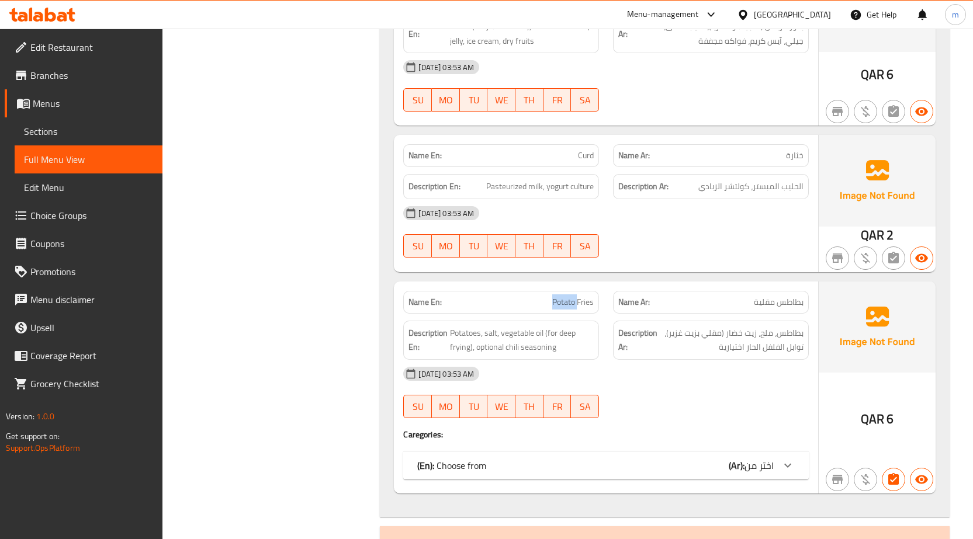
click at [568, 296] on span "Potato Fries" at bounding box center [572, 302] width 41 height 12
copy span "Potato Fries"
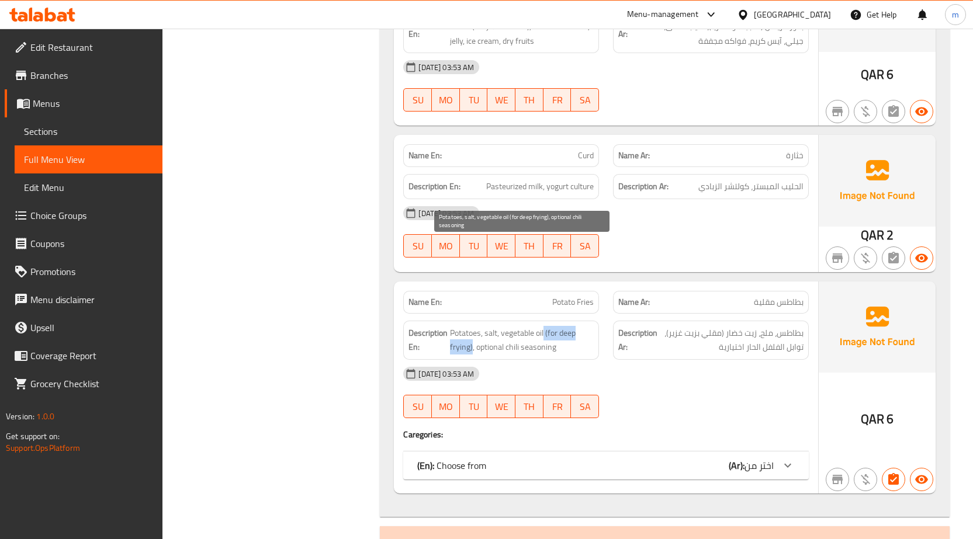
drag, startPoint x: 543, startPoint y: 245, endPoint x: 473, endPoint y: 266, distance: 73.7
click at [473, 326] on span "Potatoes, salt, vegetable oil (for deep frying), optional chili seasoning" at bounding box center [522, 340] width 144 height 29
copy span "(for deep frying)"
click at [751, 457] on span "اختر من" at bounding box center [758, 466] width 29 height 18
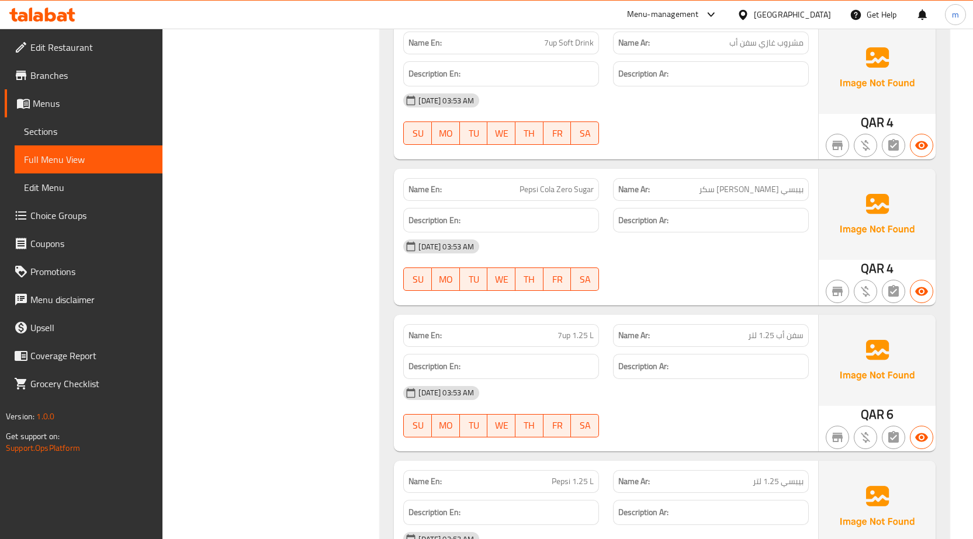
scroll to position [9916, 0]
